Goal: Find specific page/section: Find specific page/section

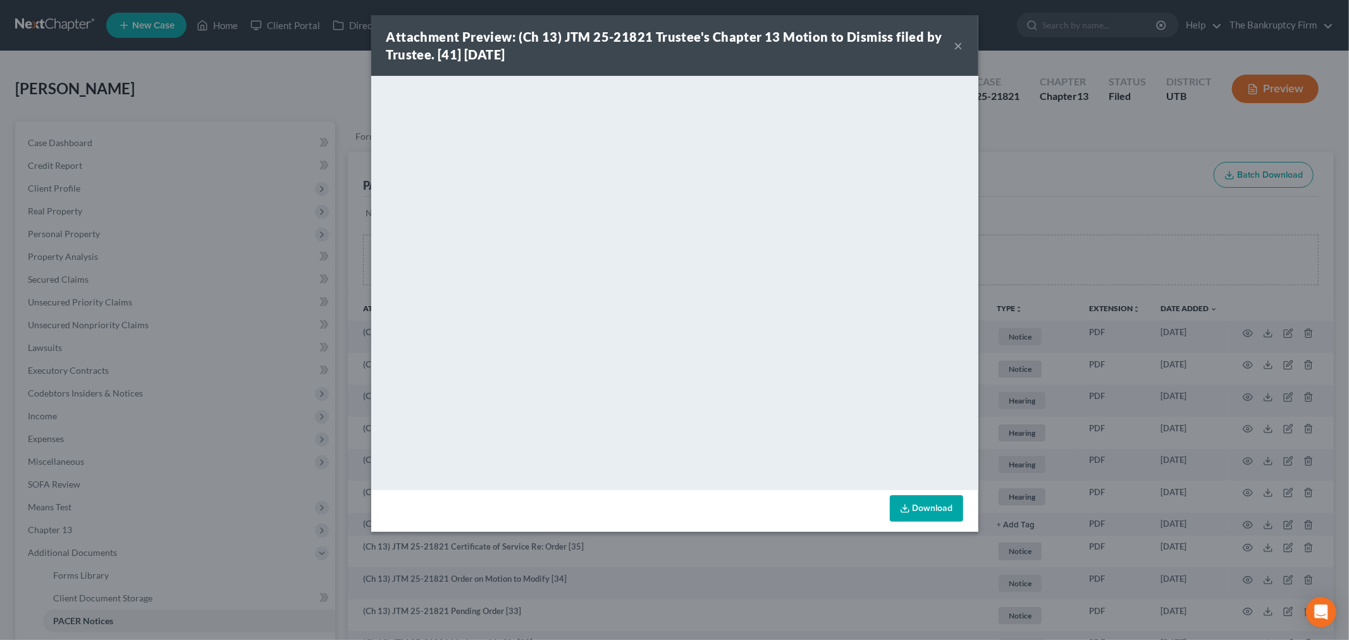
click at [953, 39] on div "Attachment Preview: (Ch 13) JTM 25-21821 Trustee's Chapter 13 Motion to Dismiss…" at bounding box center [670, 45] width 568 height 35
click at [958, 41] on button "×" at bounding box center [959, 45] width 9 height 15
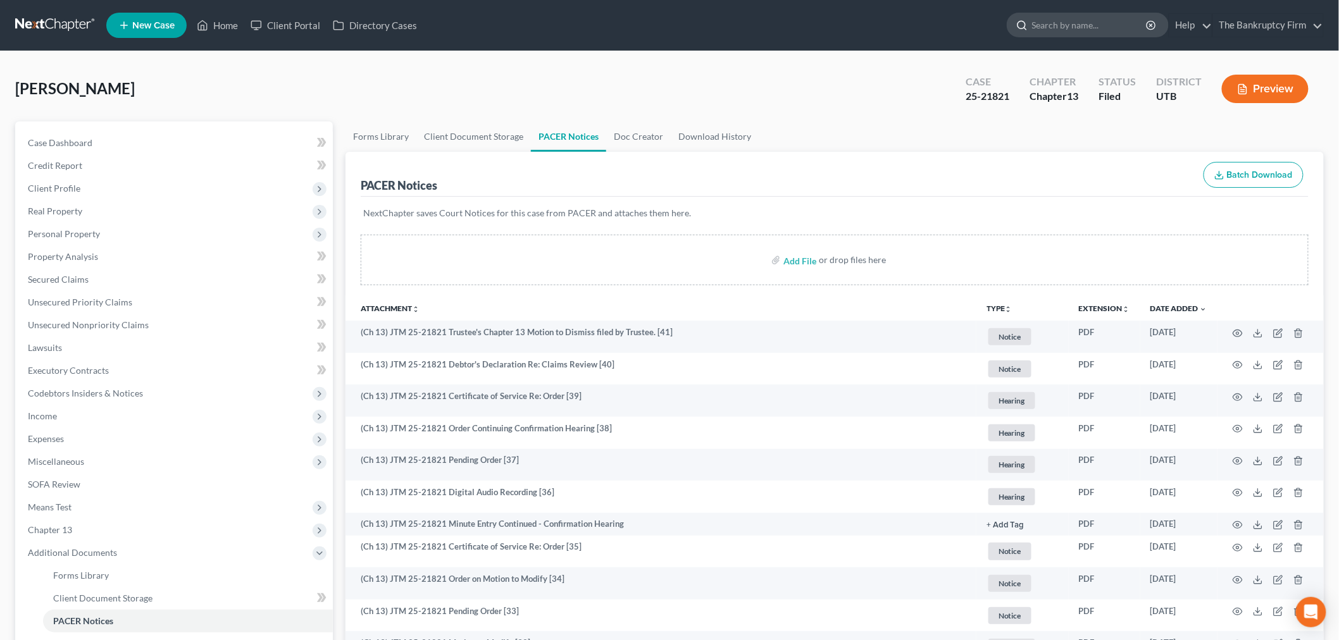
click at [1066, 25] on input "search" at bounding box center [1090, 24] width 116 height 23
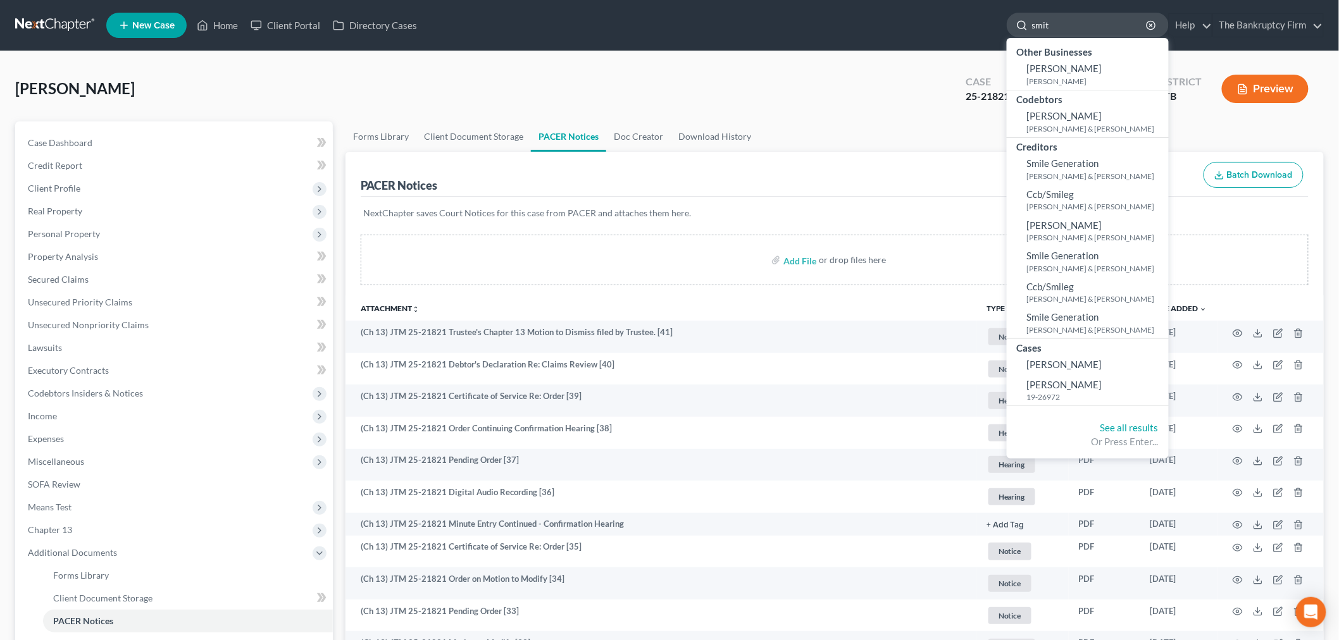
type input "[PERSON_NAME]"
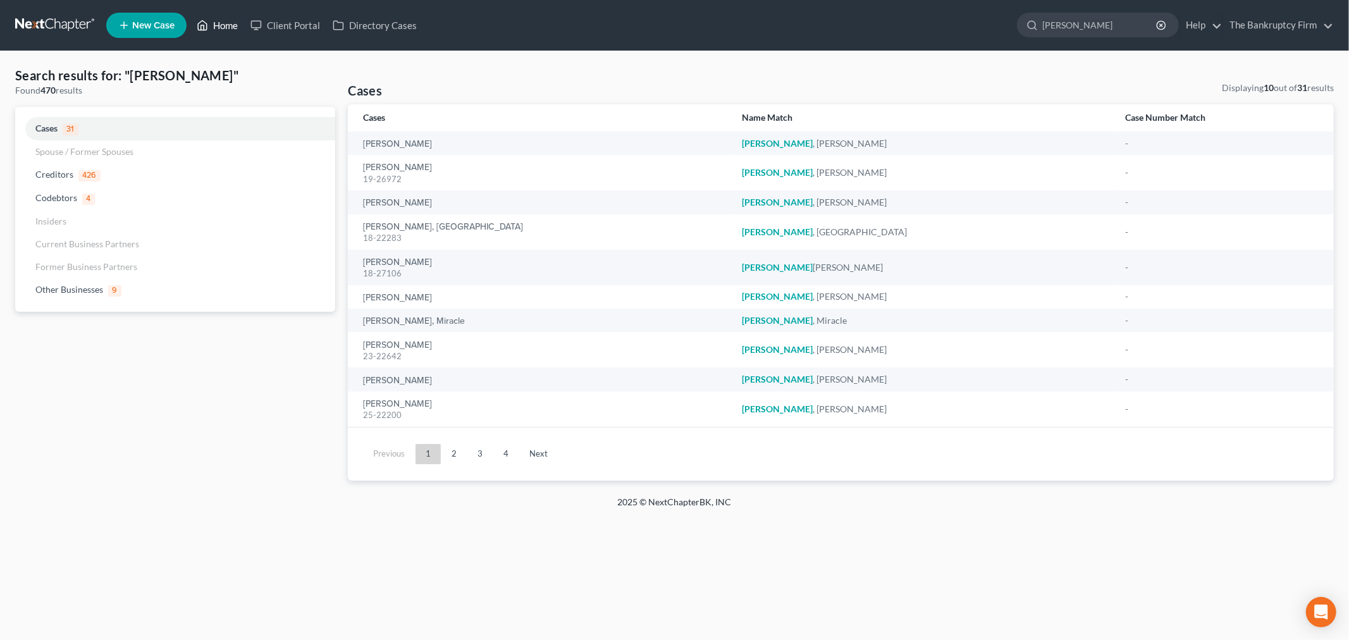
click at [218, 27] on link "Home" at bounding box center [217, 25] width 54 height 23
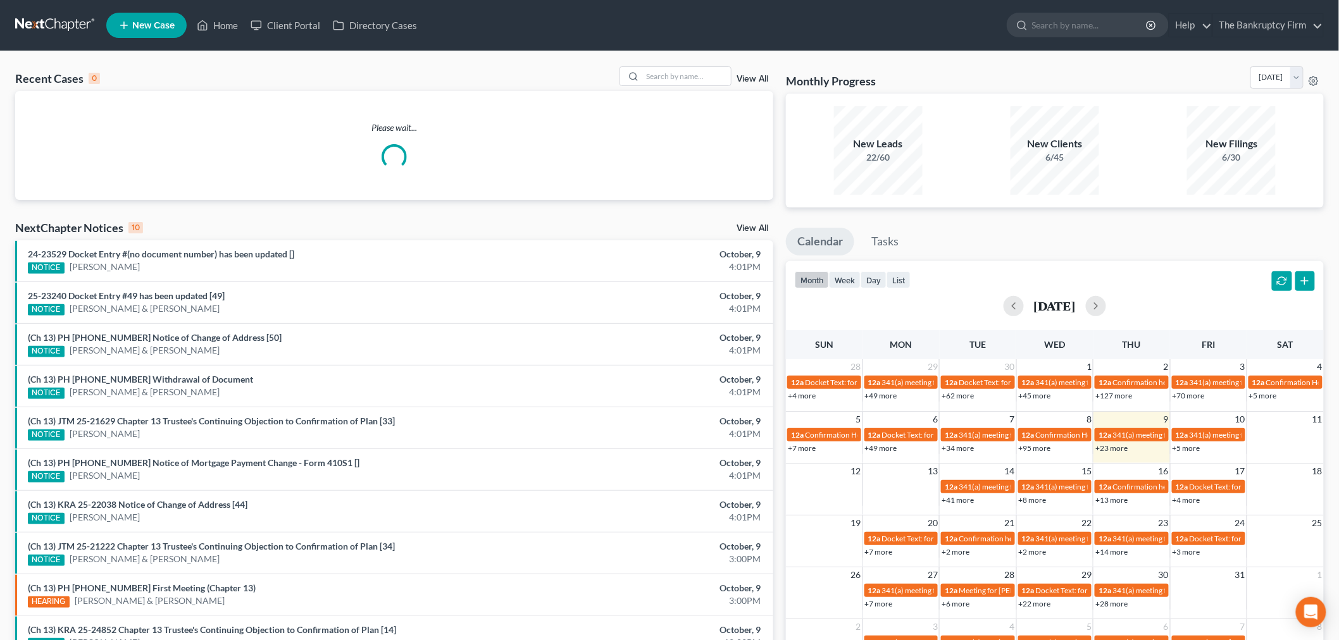
click at [737, 71] on div "View All" at bounding box center [696, 76] width 154 height 20
click at [741, 77] on link "View All" at bounding box center [752, 79] width 32 height 9
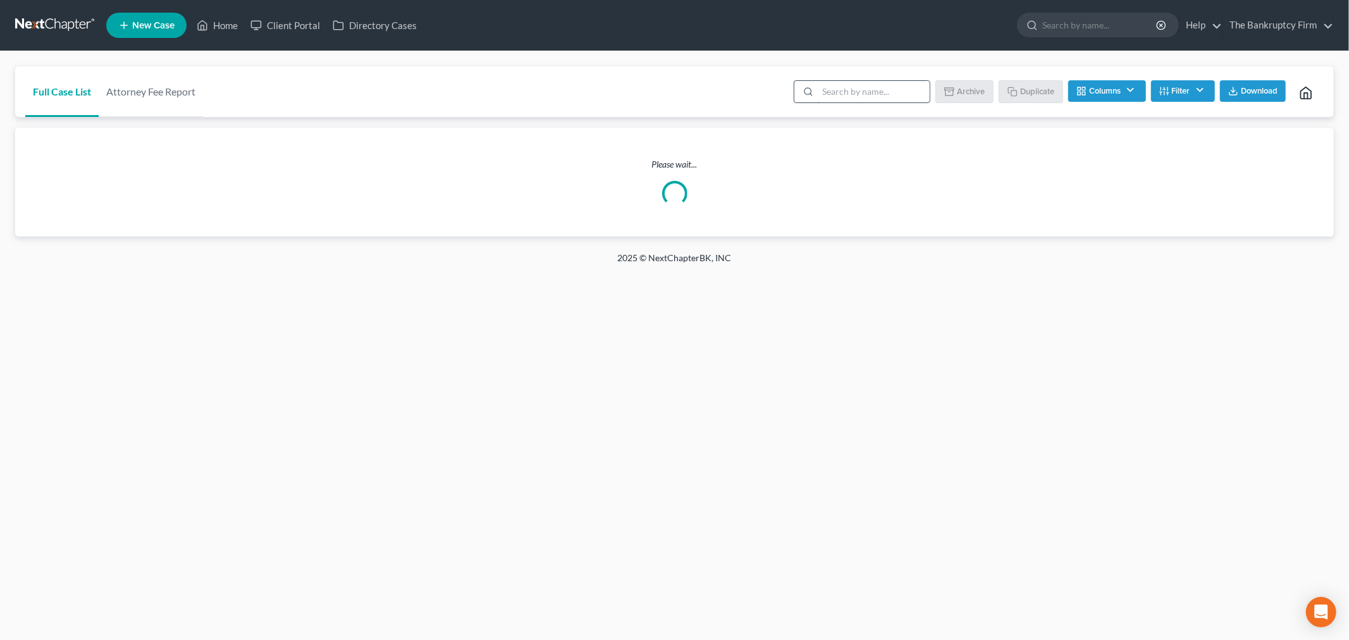
drag, startPoint x: 841, startPoint y: 96, endPoint x: 817, endPoint y: 62, distance: 41.3
click at [842, 96] on input "search" at bounding box center [874, 92] width 112 height 22
type input "[PERSON_NAME]"
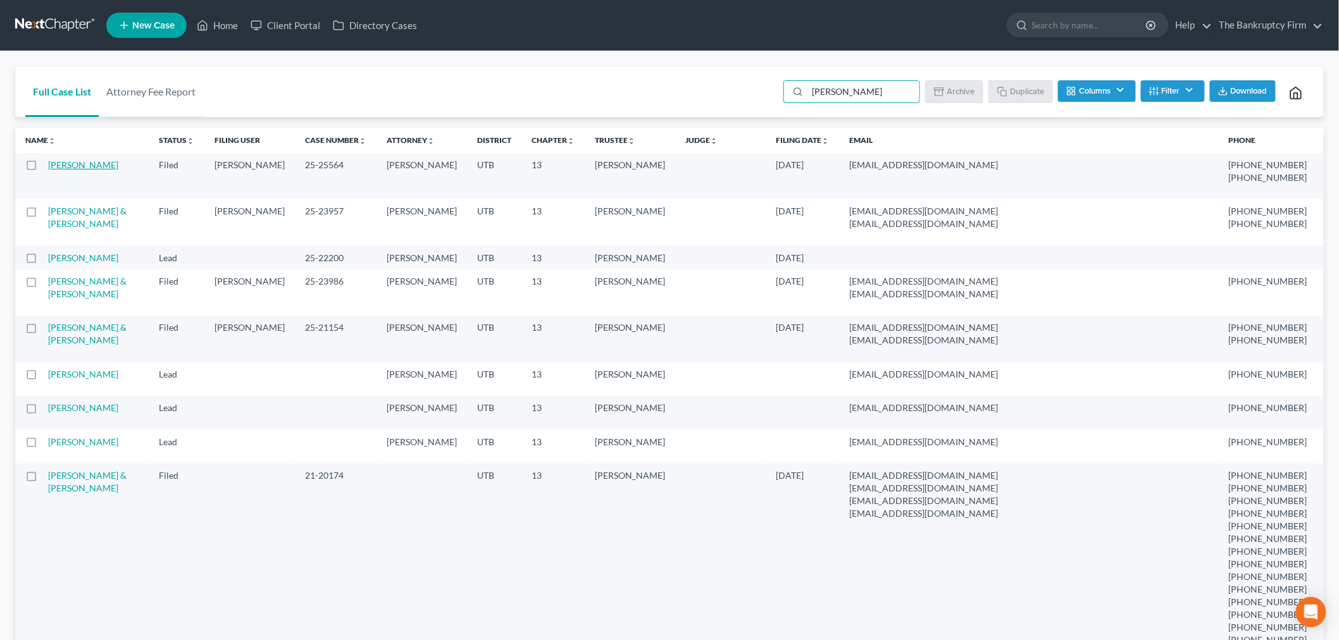
click at [83, 165] on link "[PERSON_NAME]" at bounding box center [83, 164] width 70 height 11
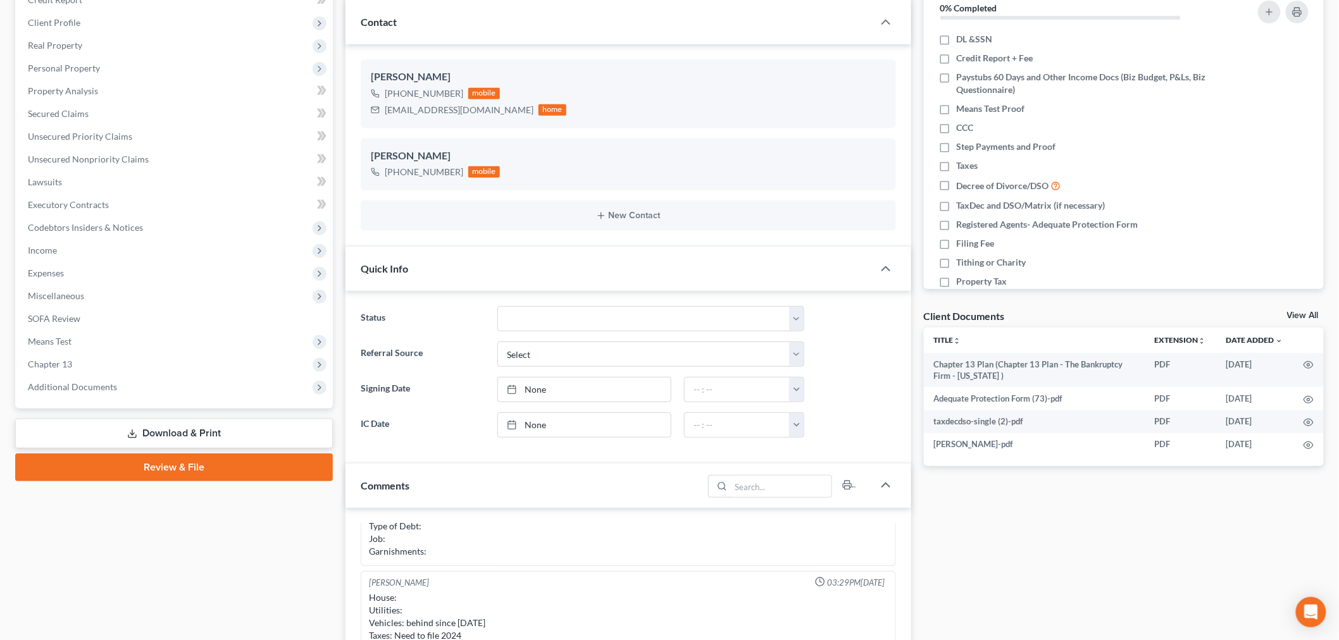
scroll to position [140, 0]
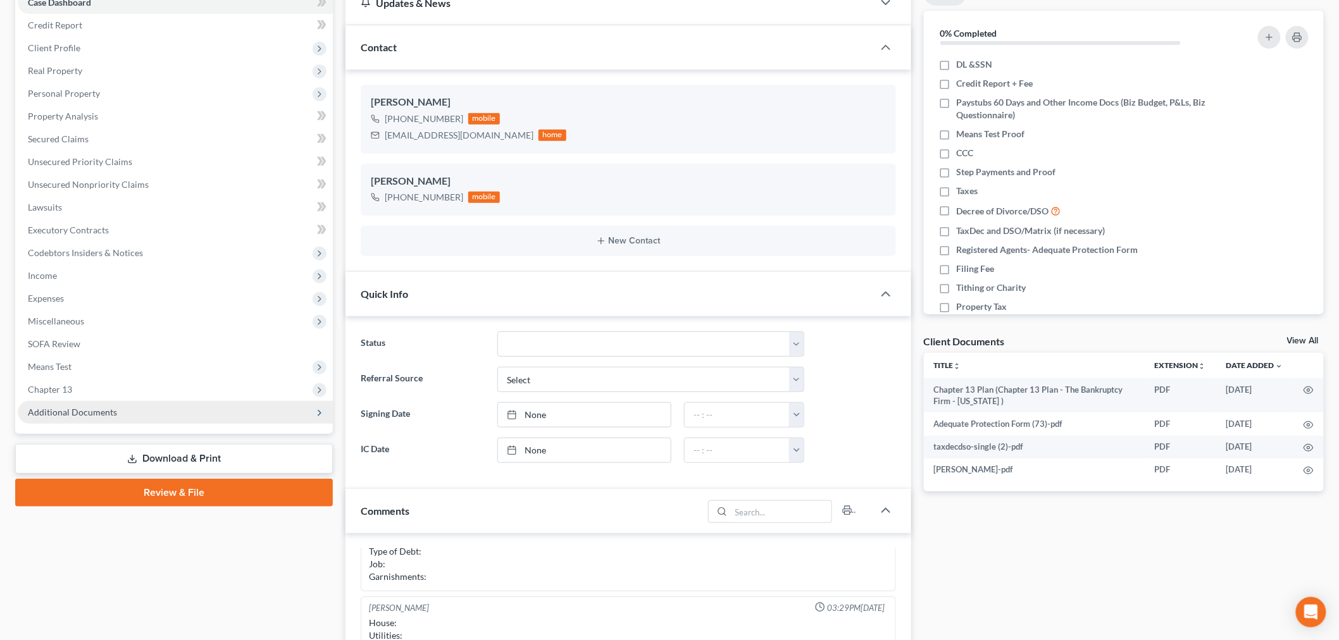
click at [184, 409] on span "Additional Documents" at bounding box center [175, 412] width 315 height 23
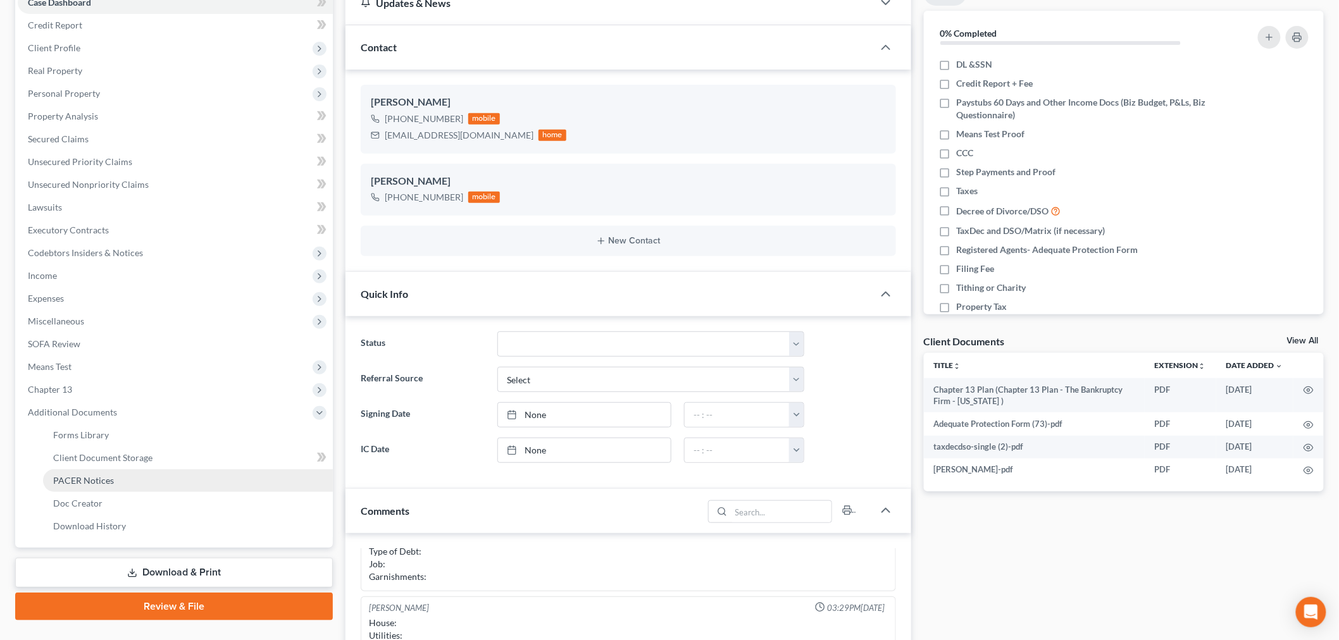
click at [139, 477] on link "PACER Notices" at bounding box center [188, 480] width 290 height 23
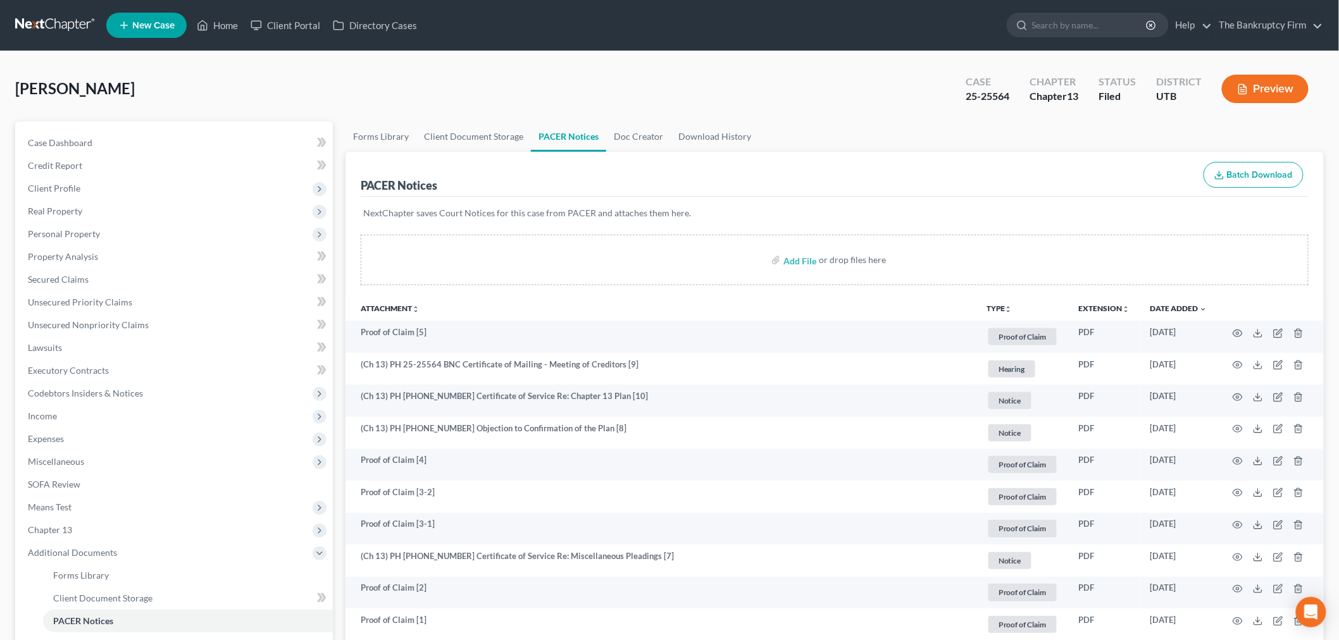
click at [924, 182] on div "PACER Notices Batch Download" at bounding box center [835, 175] width 948 height 46
click at [661, 95] on div "[PERSON_NAME] Upgraded Case 25-25564 Chapter Chapter 13 Status Filed District U…" at bounding box center [669, 93] width 1308 height 55
